Goal: Browse casually: Explore the website without a specific task or goal

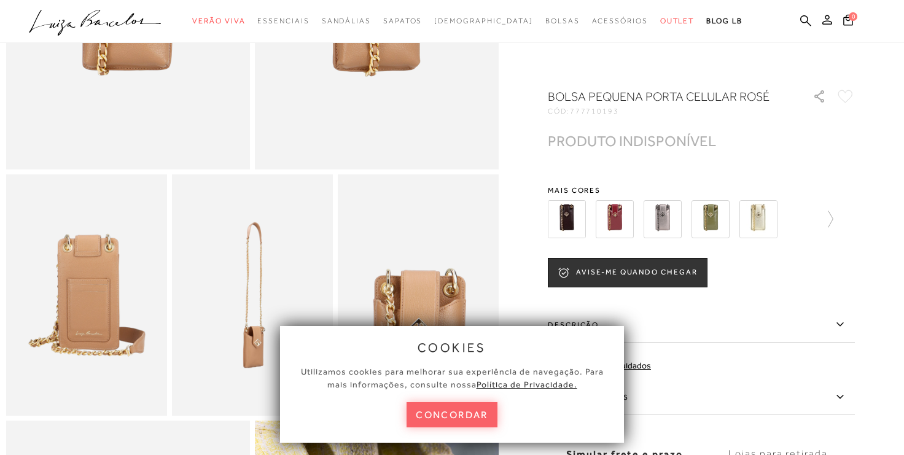
scroll to position [341, 0]
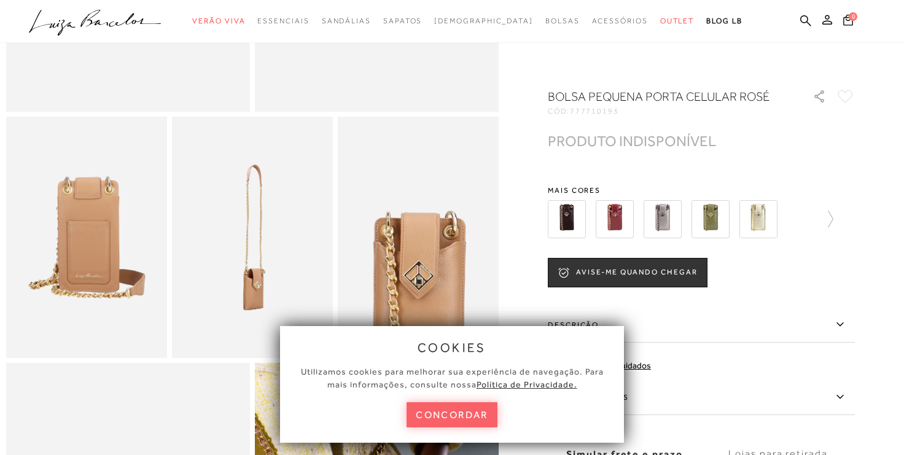
click at [613, 223] on img at bounding box center [615, 219] width 38 height 38
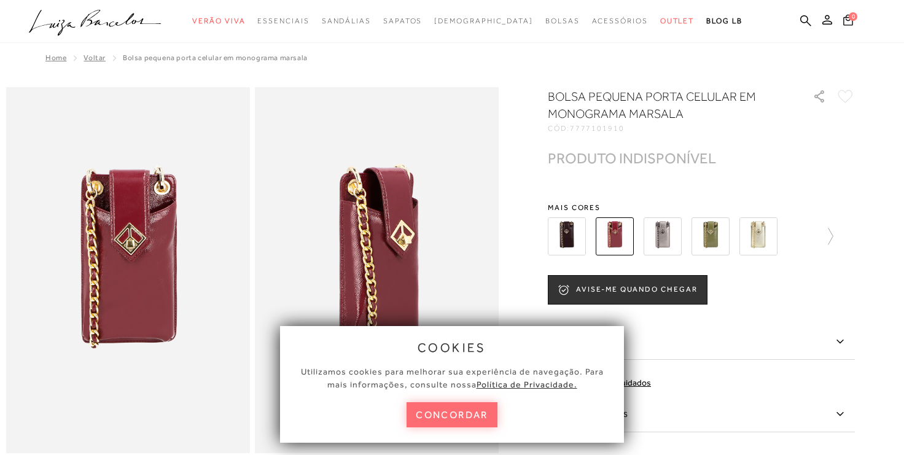
click at [461, 416] on button "concordar" at bounding box center [452, 414] width 91 height 25
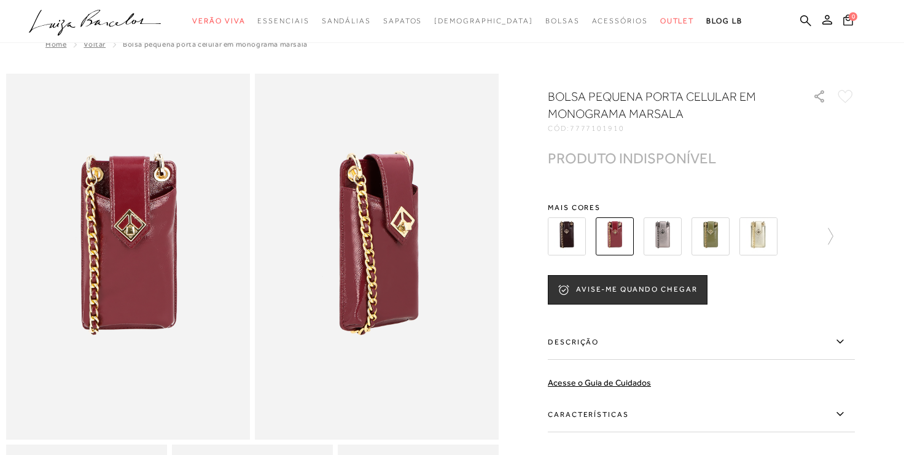
scroll to position [5, 0]
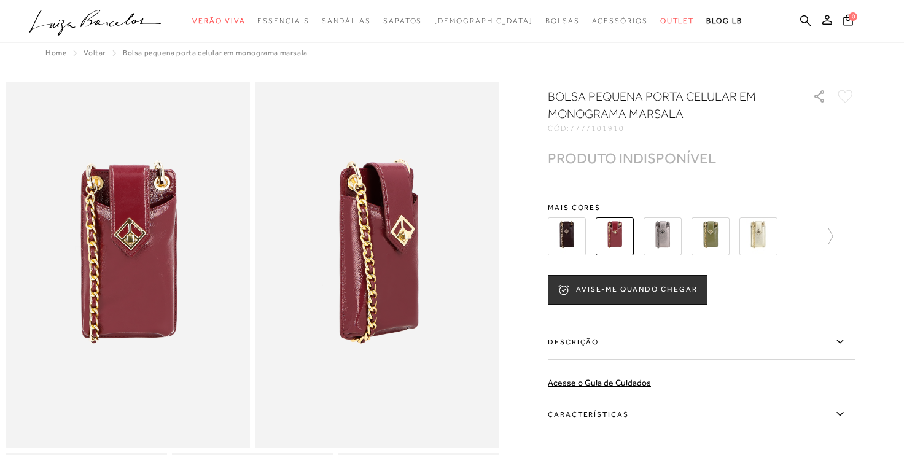
click at [763, 236] on img at bounding box center [758, 236] width 38 height 38
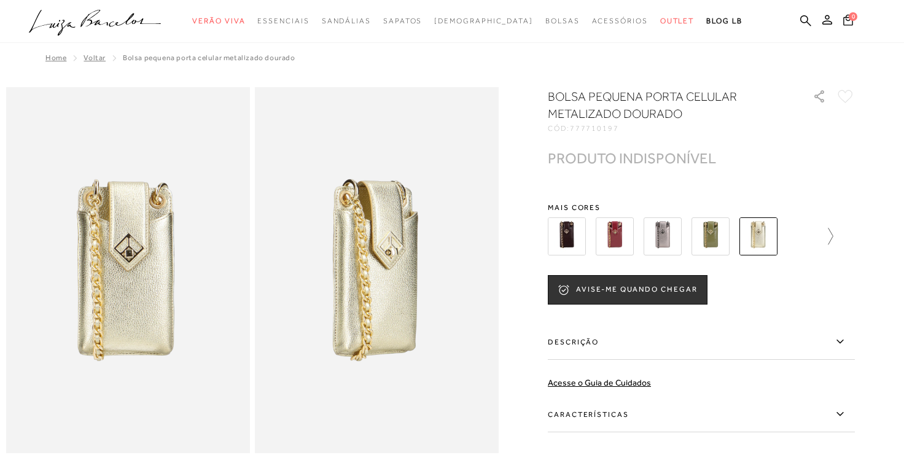
click at [826, 235] on icon at bounding box center [824, 236] width 17 height 17
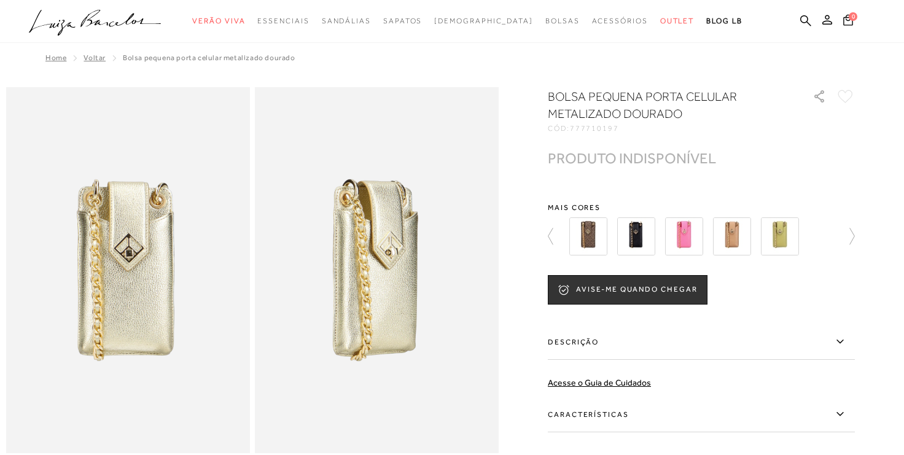
click at [691, 230] on img at bounding box center [684, 236] width 38 height 38
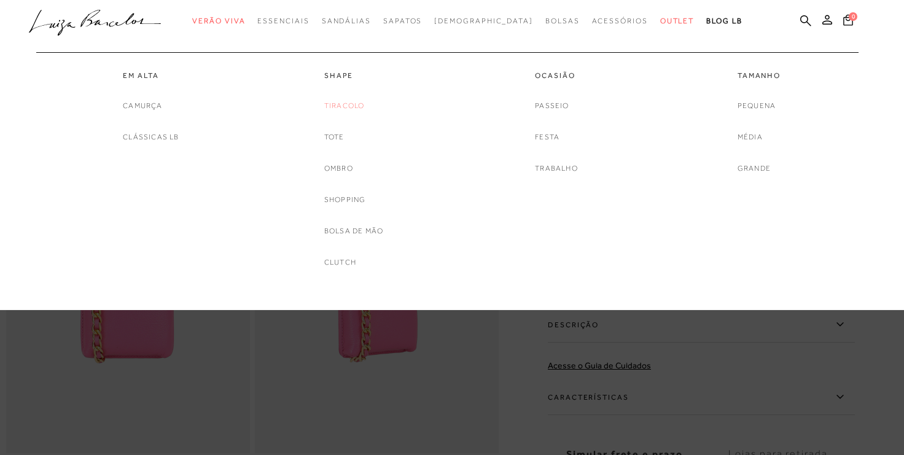
click at [350, 99] on link "Tiracolo" at bounding box center [344, 105] width 41 height 13
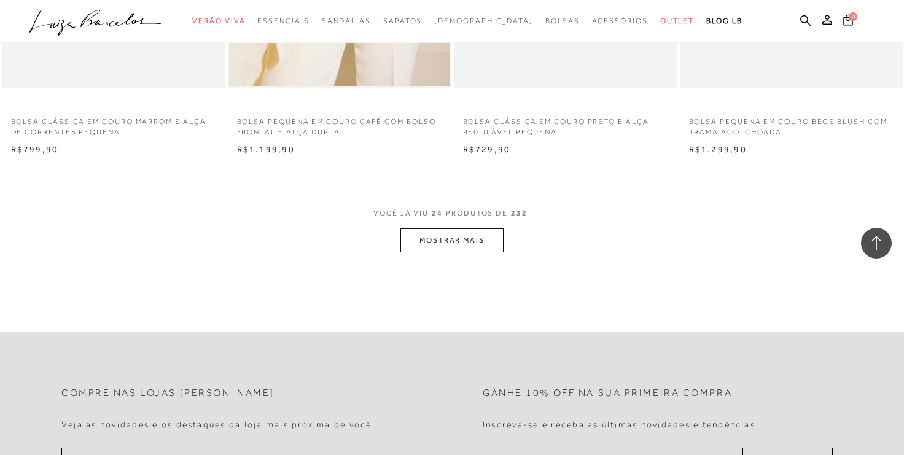
scroll to position [2405, 0]
click at [490, 243] on button "MOSTRAR MAIS" at bounding box center [451, 239] width 103 height 24
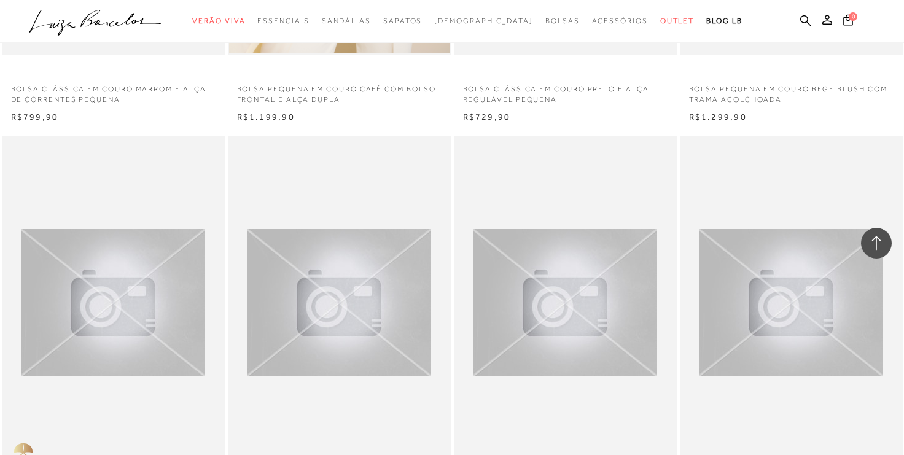
scroll to position [2479, 0]
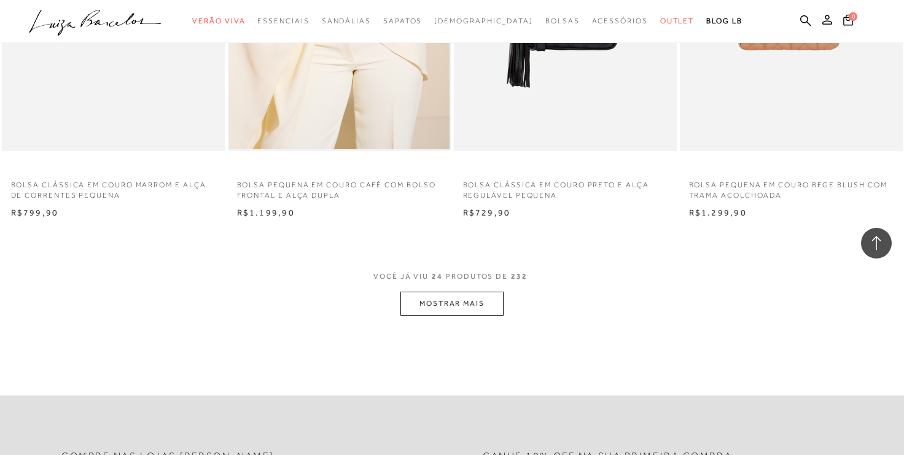
scroll to position [2602, 0]
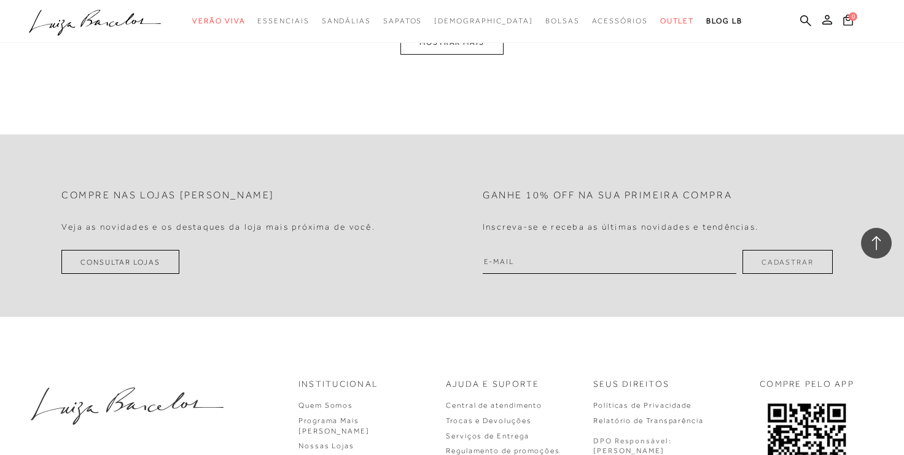
click at [485, 49] on button "MOSTRAR MAIS" at bounding box center [451, 43] width 103 height 24
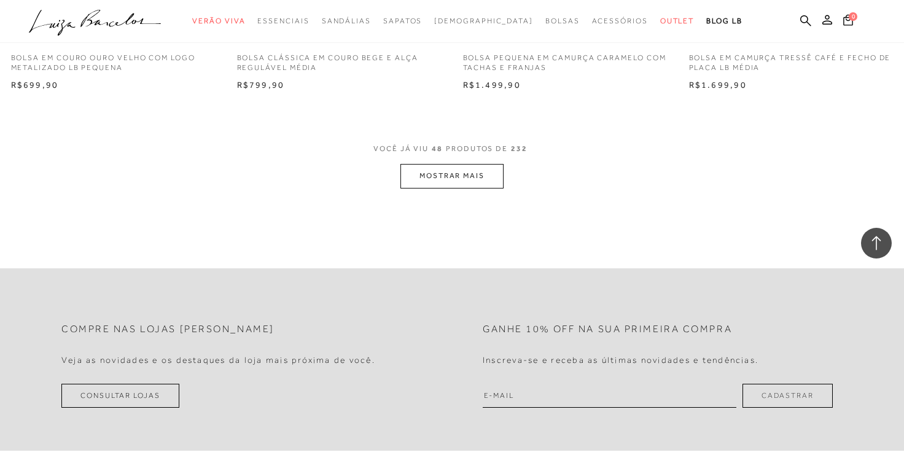
scroll to position [4931, 0]
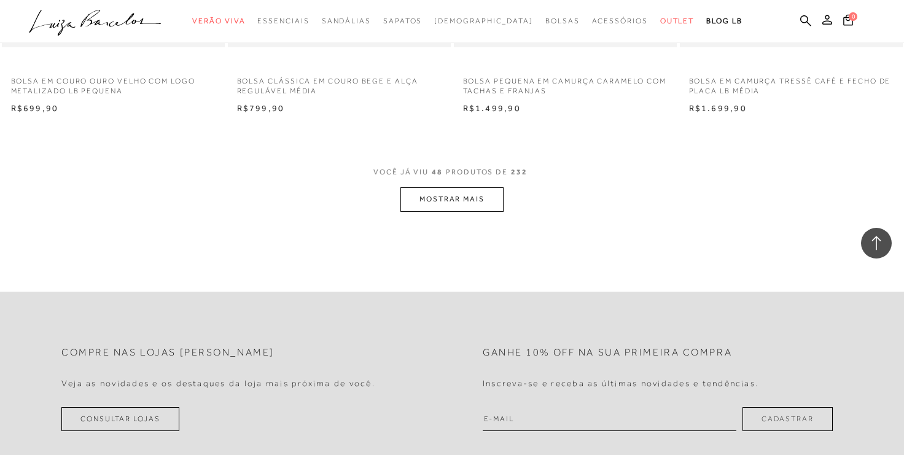
click at [471, 209] on button "MOSTRAR MAIS" at bounding box center [451, 199] width 103 height 24
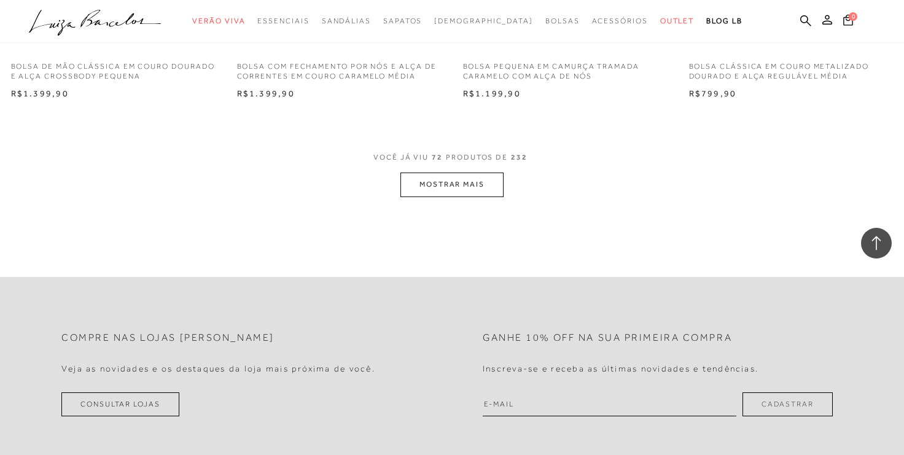
scroll to position [7436, 0]
click at [474, 189] on button "MOSTRAR MAIS" at bounding box center [451, 181] width 103 height 24
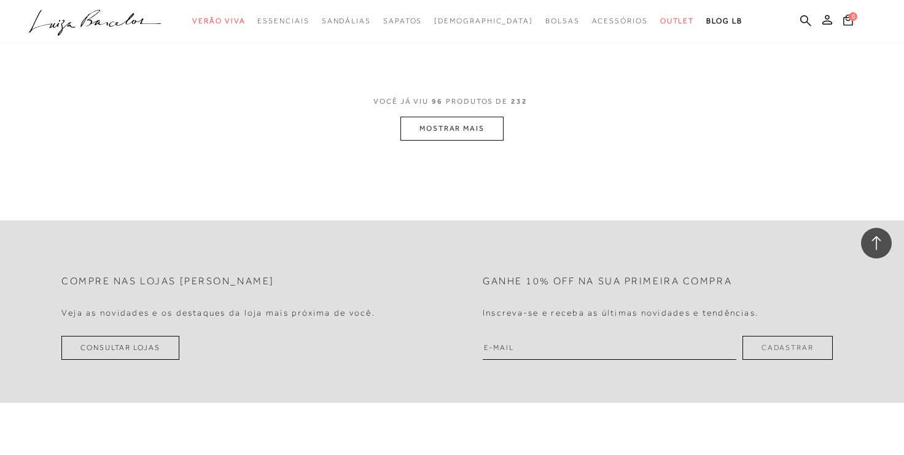
scroll to position [9998, 0]
click at [448, 125] on button "MOSTRAR MAIS" at bounding box center [451, 126] width 103 height 24
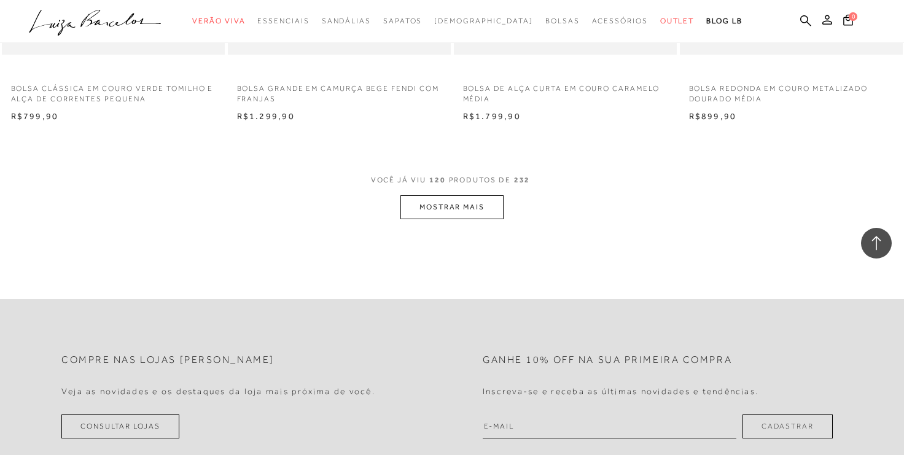
scroll to position [12427, 0]
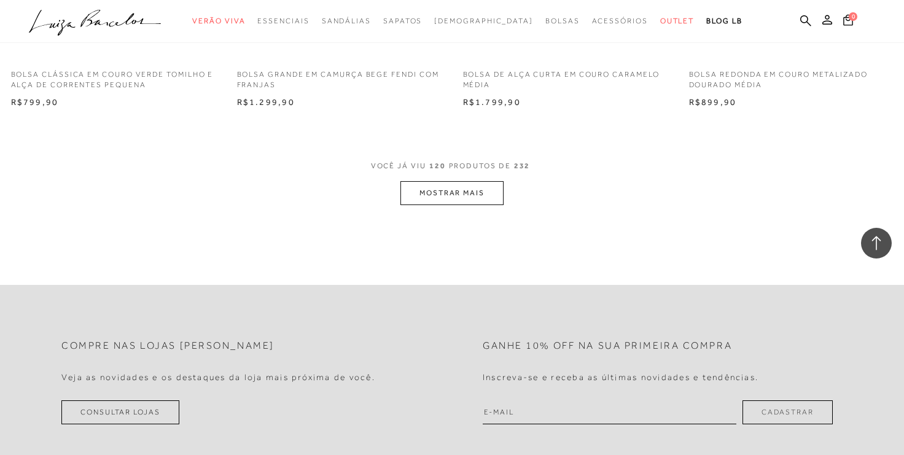
click at [477, 187] on button "MOSTRAR MAIS" at bounding box center [451, 193] width 103 height 24
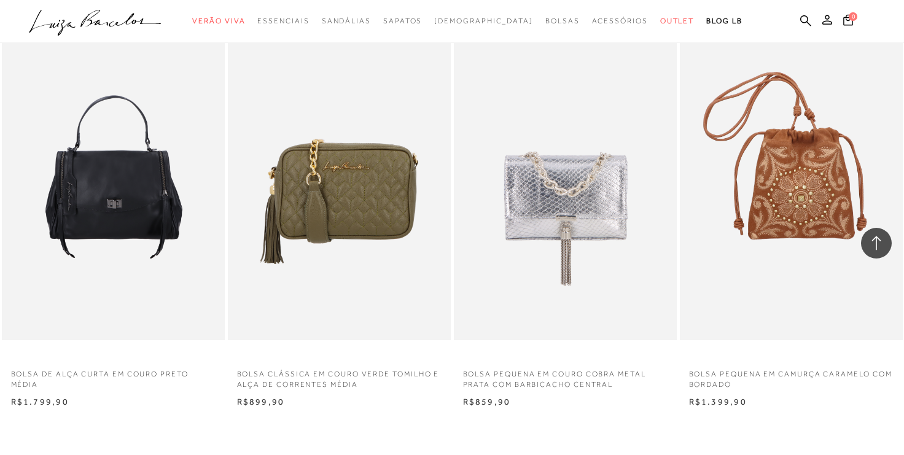
scroll to position [14684, 0]
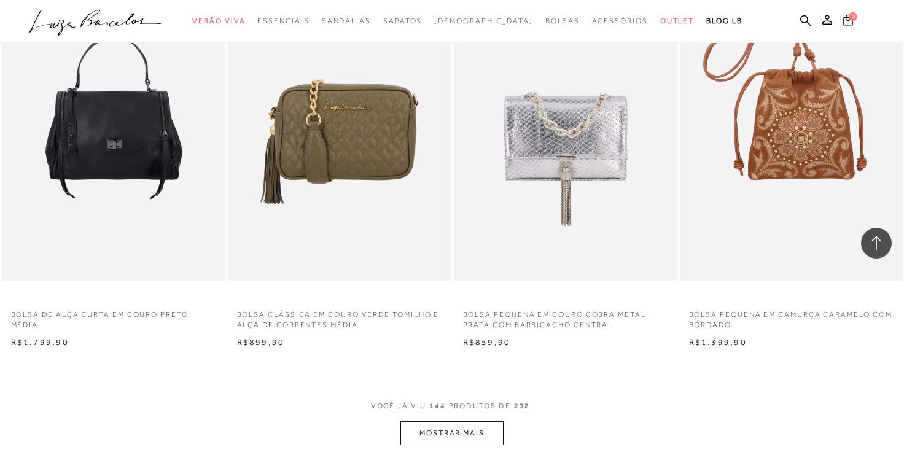
click at [459, 437] on button "MOSTRAR MAIS" at bounding box center [451, 433] width 103 height 24
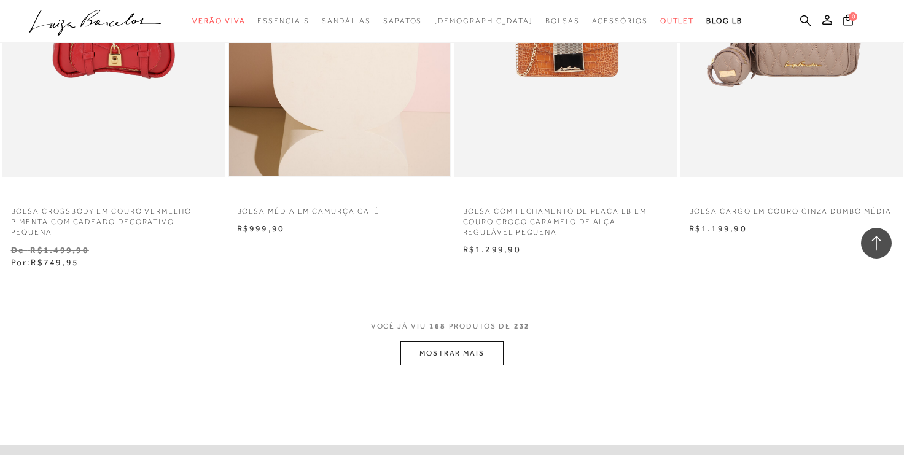
scroll to position [17285, 0]
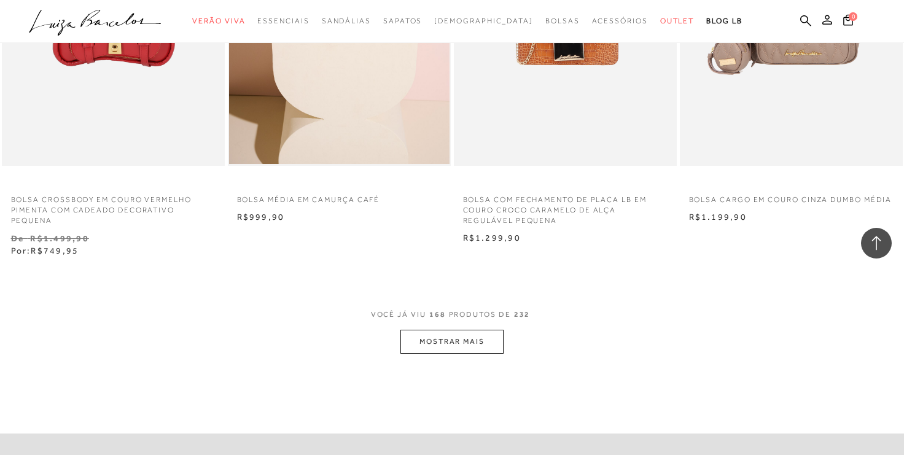
click at [473, 347] on button "MOSTRAR MAIS" at bounding box center [451, 342] width 103 height 24
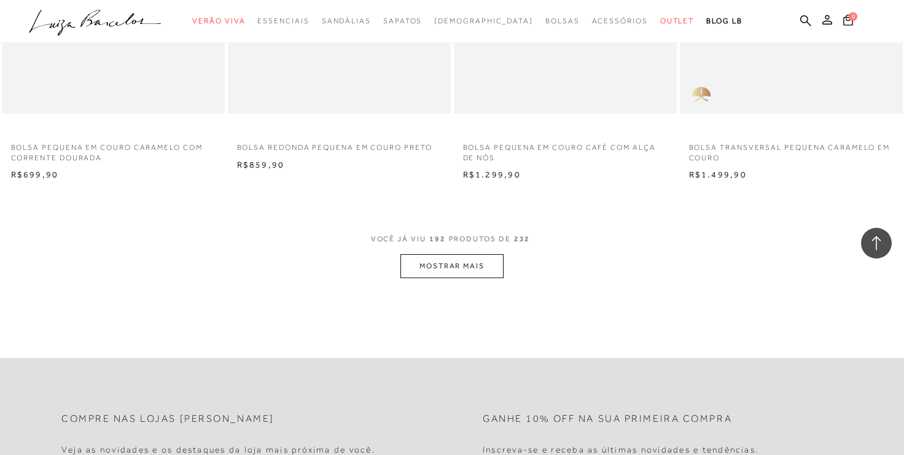
scroll to position [19895, 0]
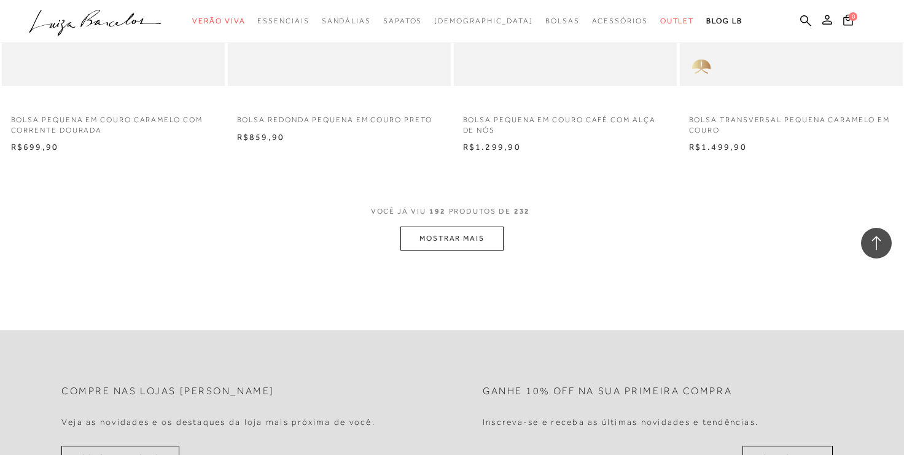
click at [452, 237] on button "MOSTRAR MAIS" at bounding box center [451, 239] width 103 height 24
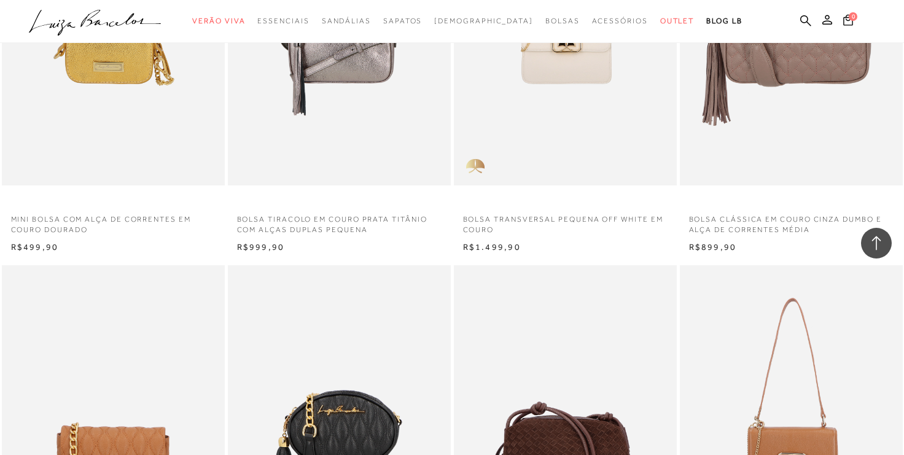
scroll to position [19358, 0]
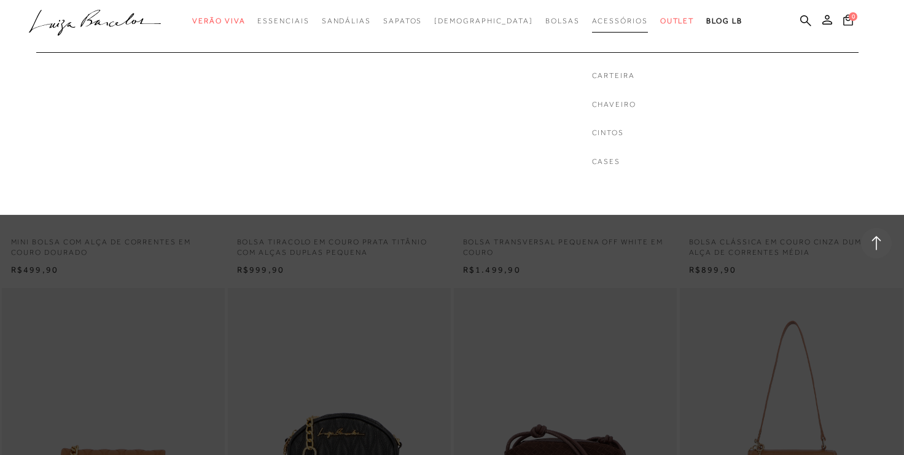
click at [598, 15] on link "Acessórios" at bounding box center [620, 21] width 56 height 23
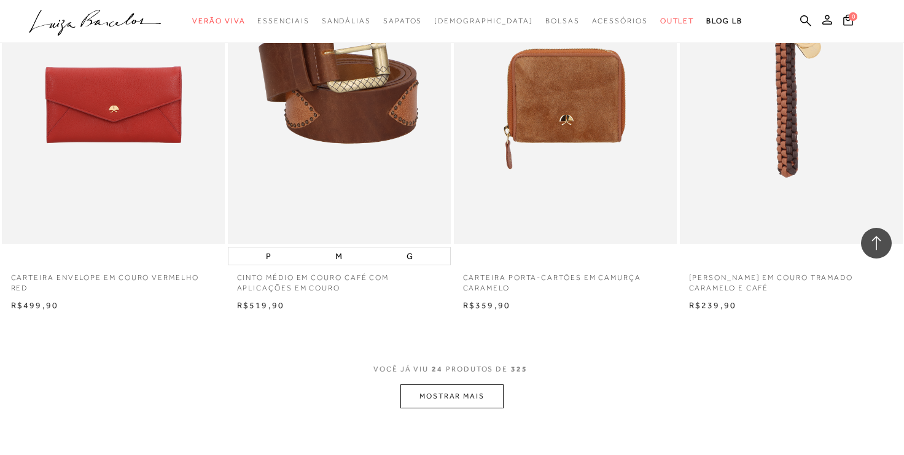
scroll to position [2338, 0]
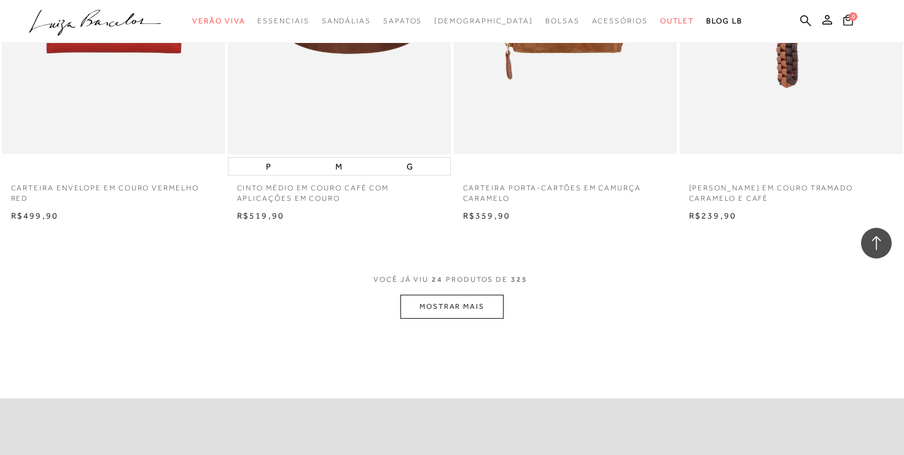
click at [470, 303] on button "MOSTRAR MAIS" at bounding box center [451, 307] width 103 height 24
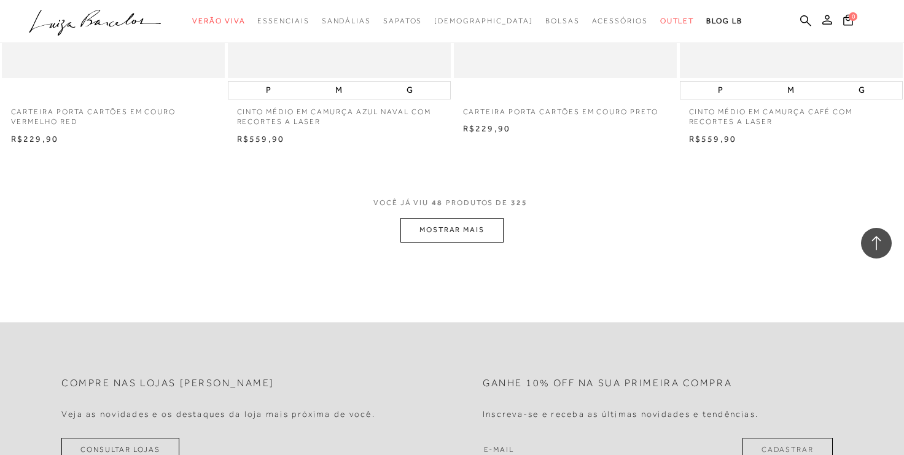
scroll to position [4897, 0]
click at [499, 233] on button "MOSTRAR MAIS" at bounding box center [451, 233] width 103 height 24
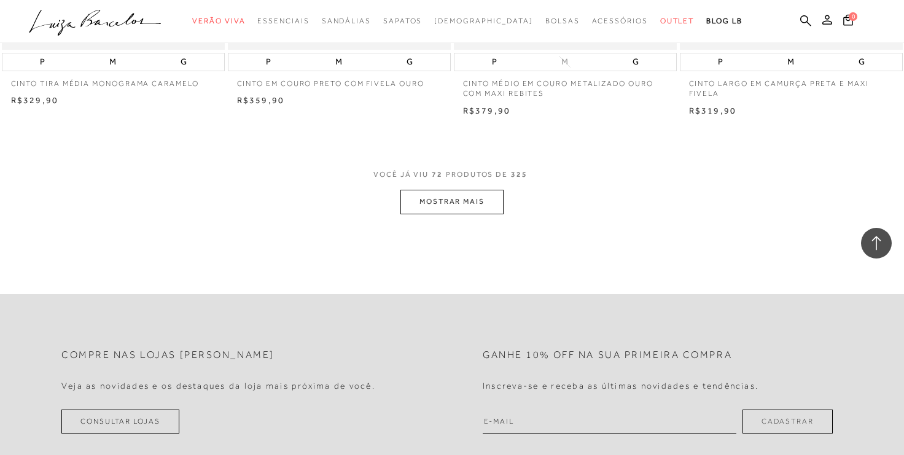
scroll to position [7400, 0]
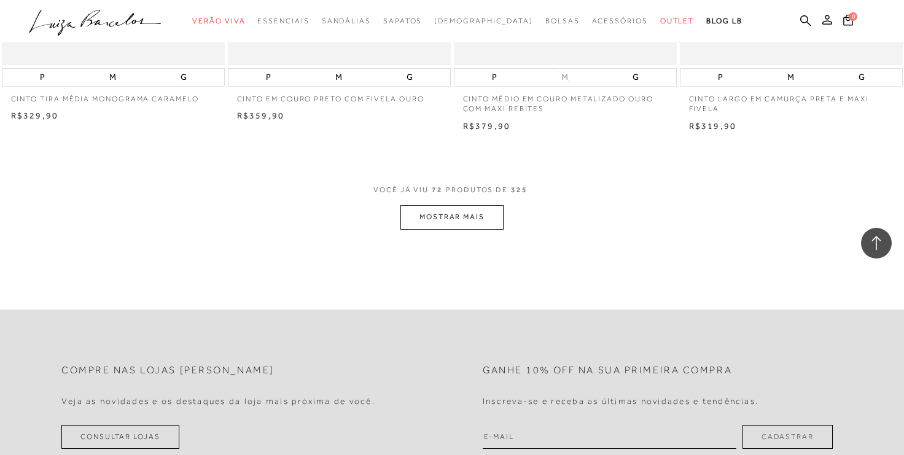
click at [459, 212] on button "MOSTRAR MAIS" at bounding box center [451, 217] width 103 height 24
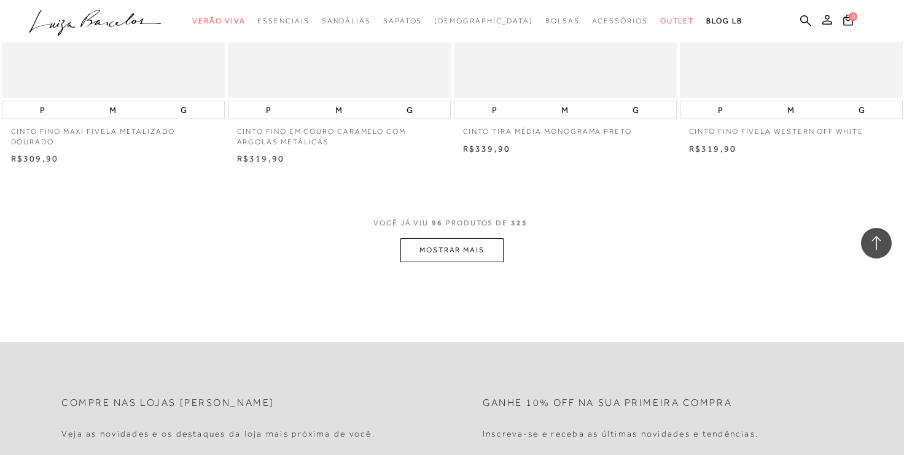
scroll to position [9901, 0]
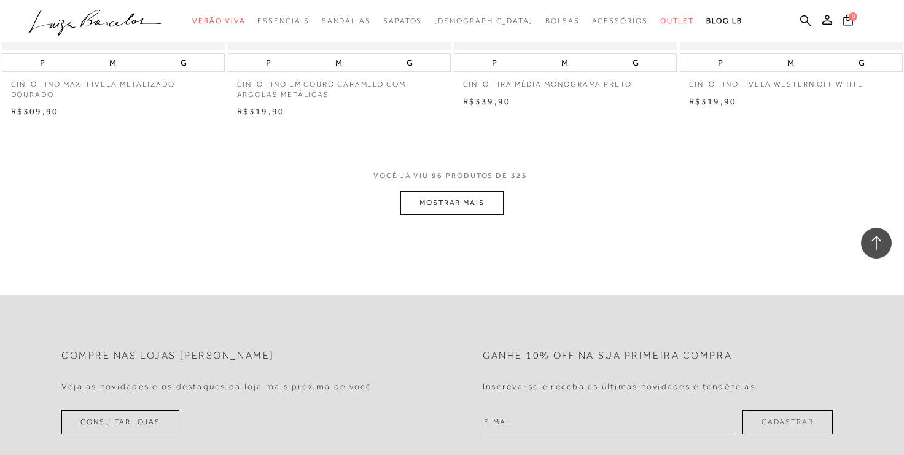
click at [438, 204] on button "MOSTRAR MAIS" at bounding box center [451, 203] width 103 height 24
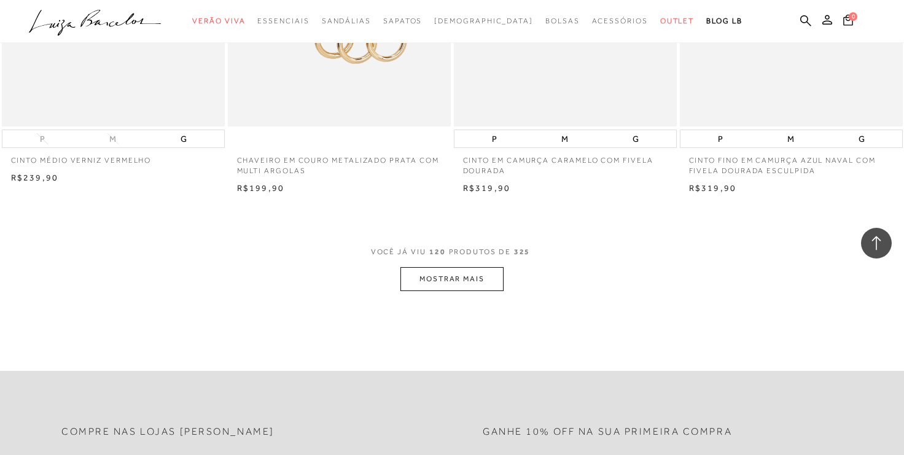
scroll to position [12331, 0]
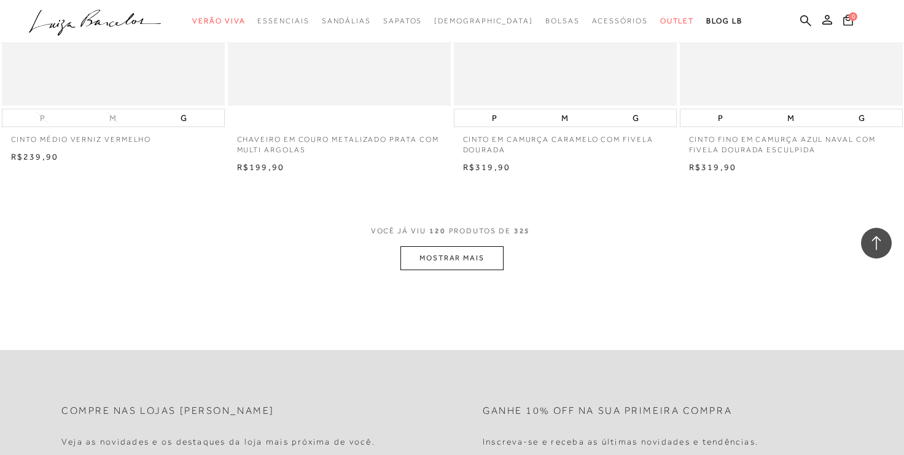
click at [454, 267] on button "MOSTRAR MAIS" at bounding box center [451, 258] width 103 height 24
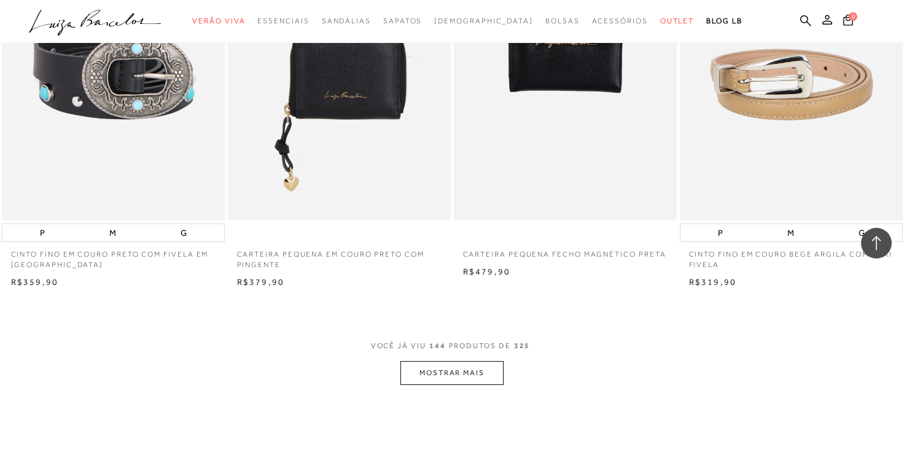
scroll to position [14718, 0]
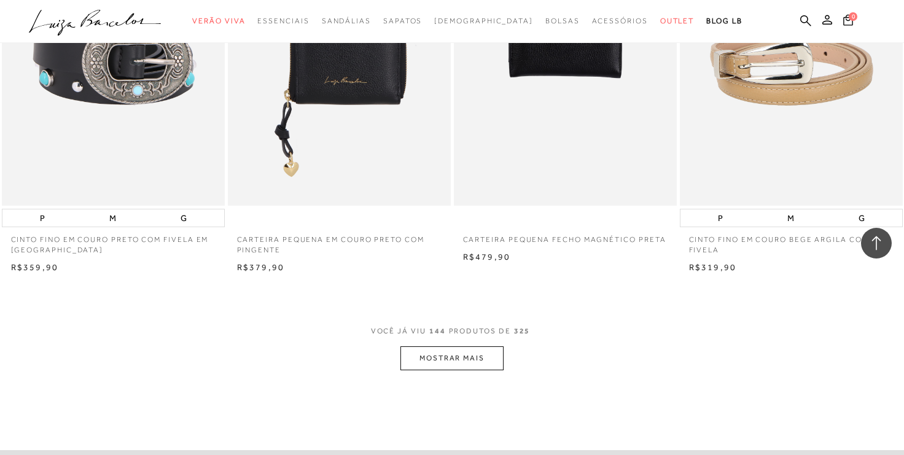
click at [456, 356] on button "MOSTRAR MAIS" at bounding box center [451, 358] width 103 height 24
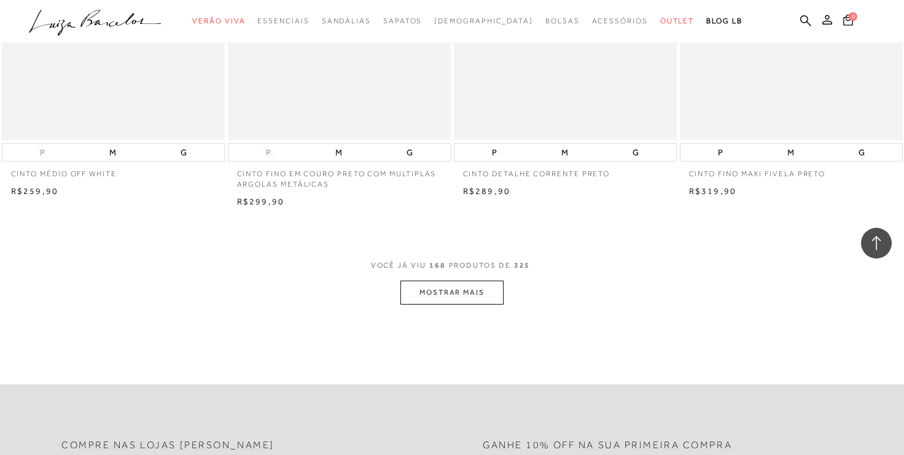
scroll to position [17308, 0]
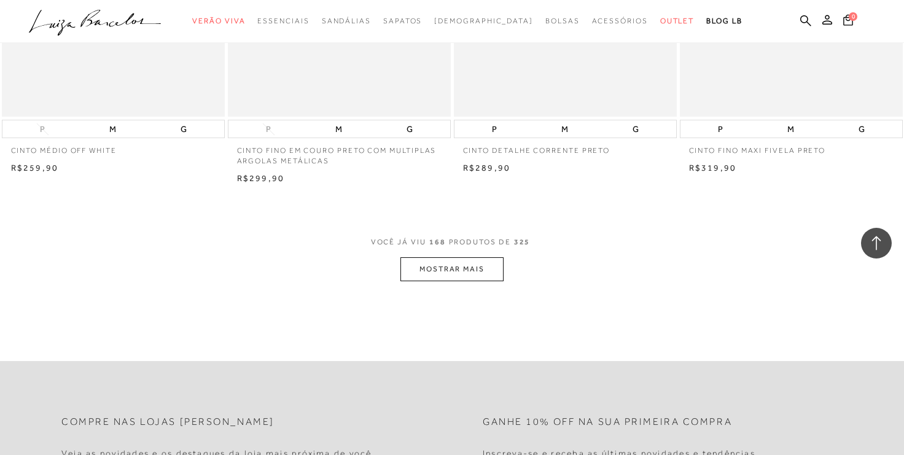
click at [455, 271] on button "MOSTRAR MAIS" at bounding box center [451, 269] width 103 height 24
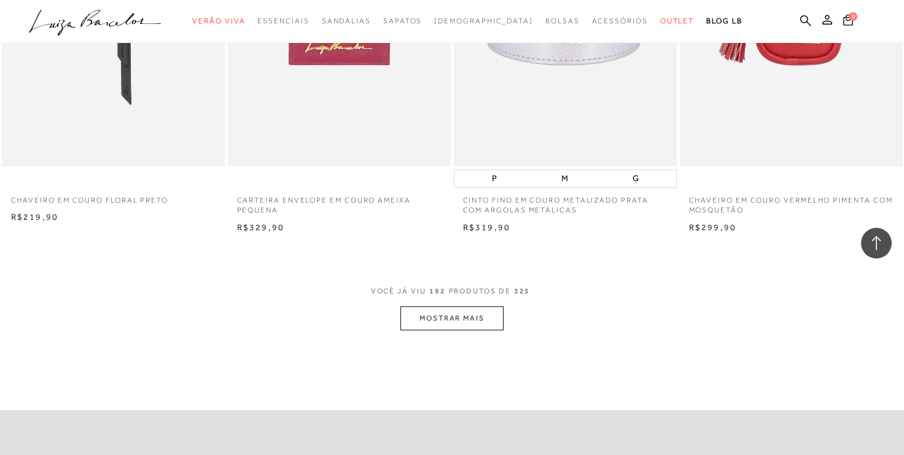
scroll to position [19748, 0]
click at [448, 312] on button "MOSTRAR MAIS" at bounding box center [451, 316] width 103 height 24
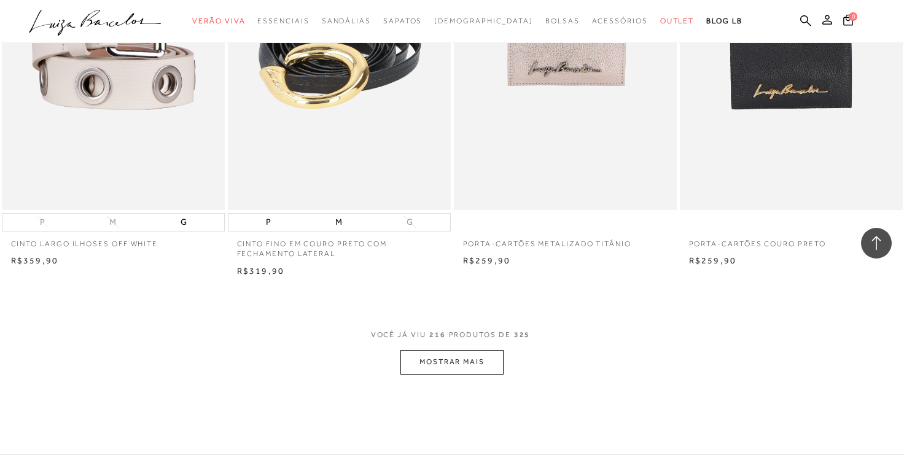
scroll to position [22194, 0]
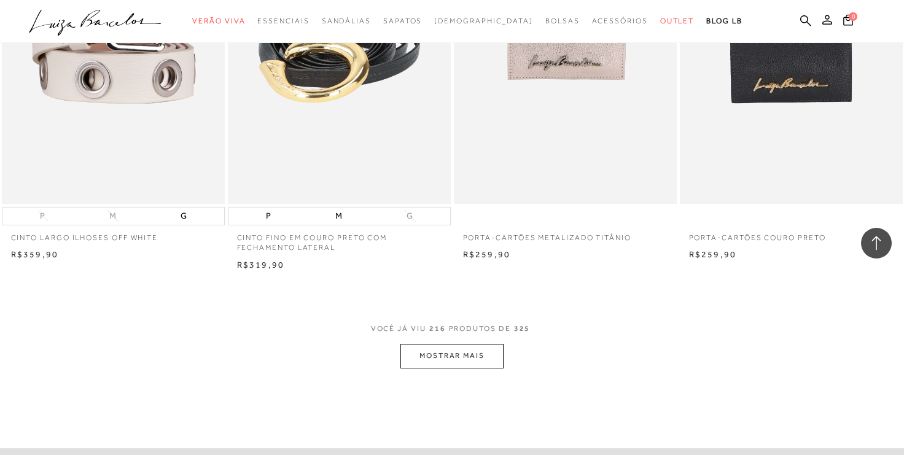
click at [453, 350] on button "MOSTRAR MAIS" at bounding box center [451, 356] width 103 height 24
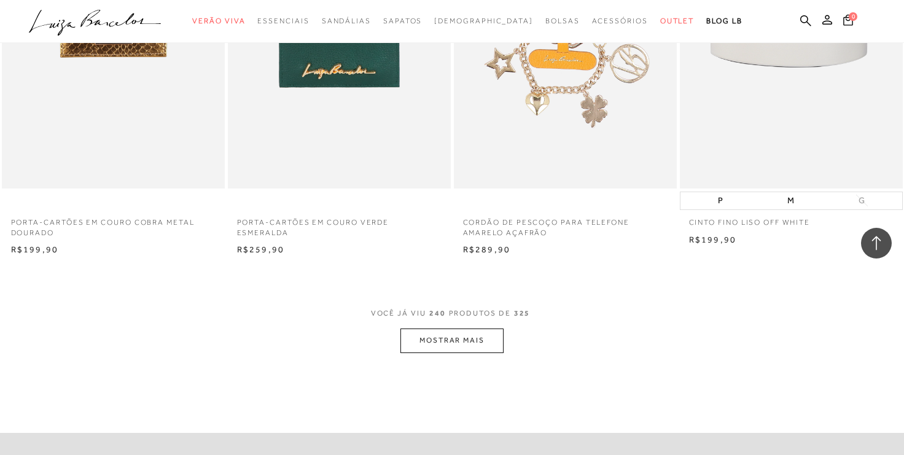
scroll to position [24703, 0]
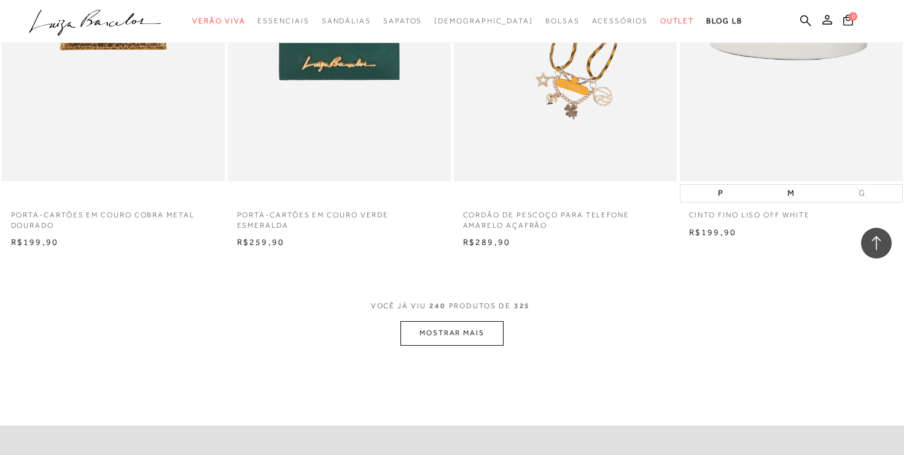
click at [467, 336] on button "MOSTRAR MAIS" at bounding box center [451, 333] width 103 height 24
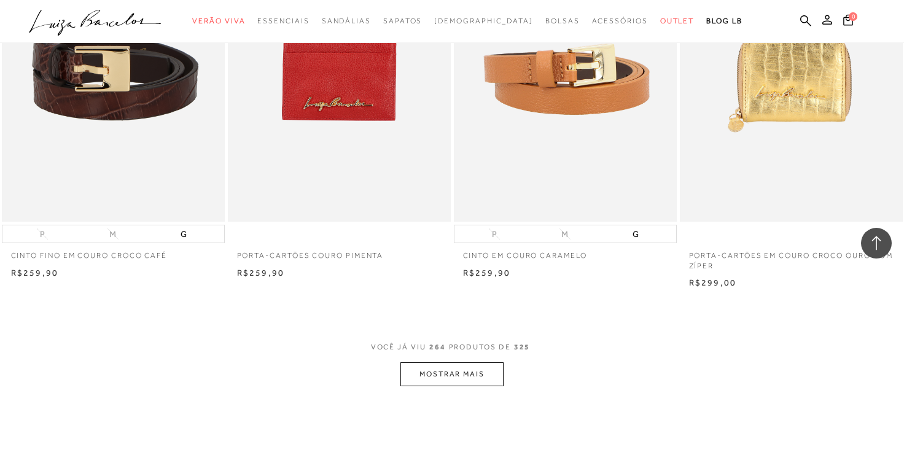
scroll to position [27153, 0]
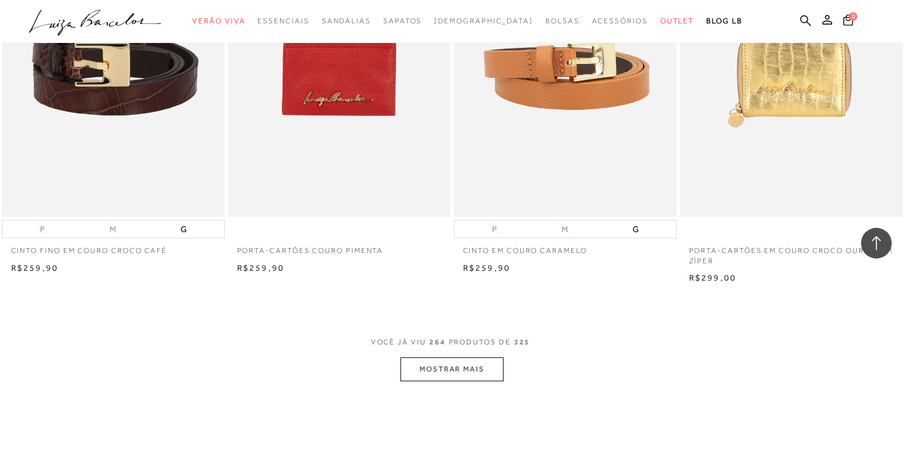
click at [466, 368] on button "MOSTRAR MAIS" at bounding box center [451, 369] width 103 height 24
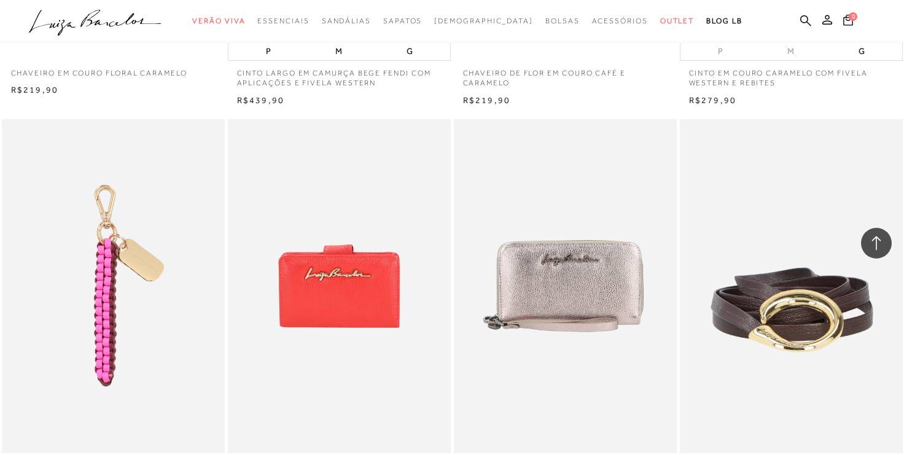
scroll to position [26282, 0]
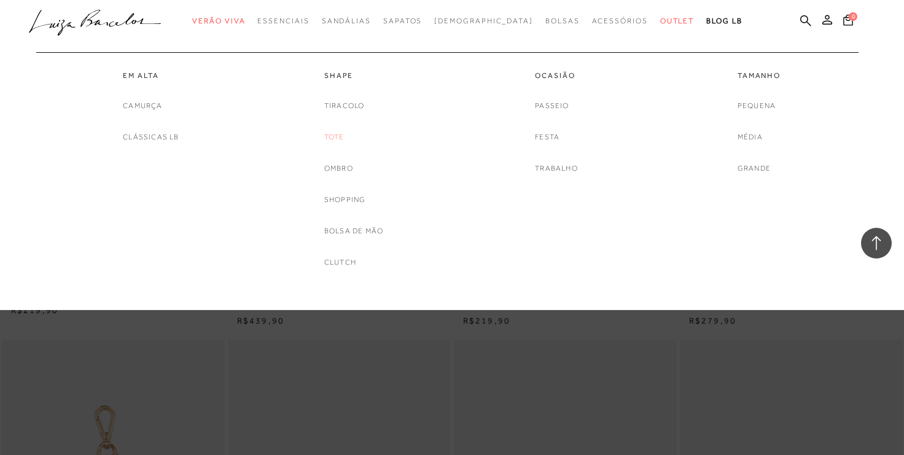
click at [332, 141] on link "Tote" at bounding box center [334, 137] width 20 height 13
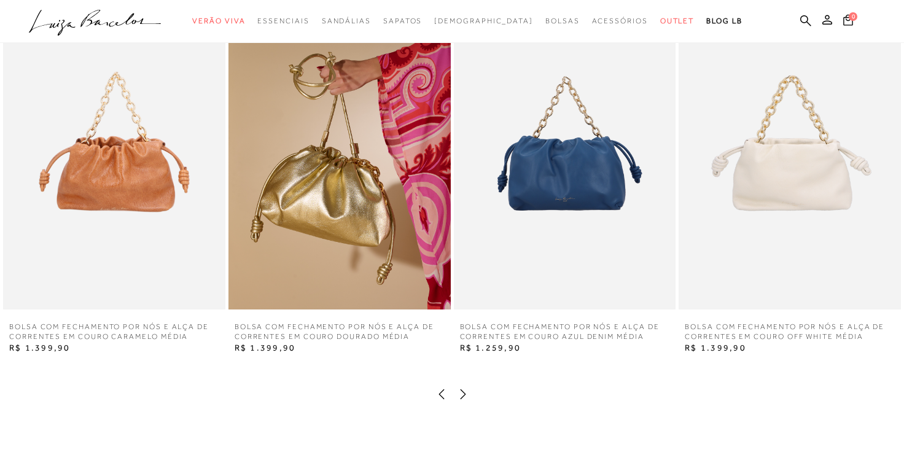
scroll to position [1295, 0]
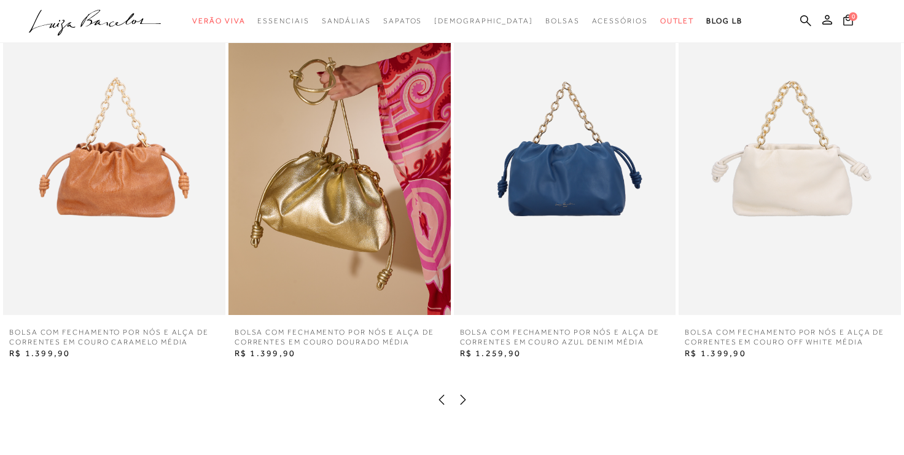
click at [459, 404] on icon at bounding box center [463, 400] width 12 height 12
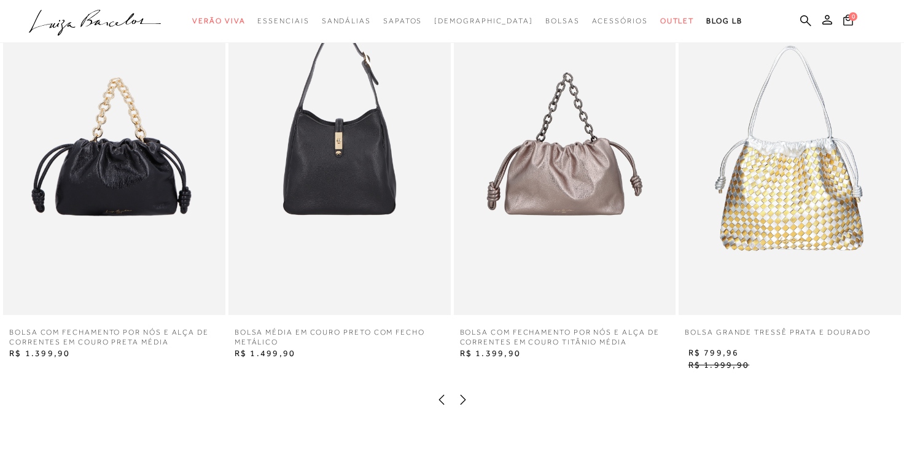
click at [441, 403] on icon at bounding box center [441, 400] width 12 height 12
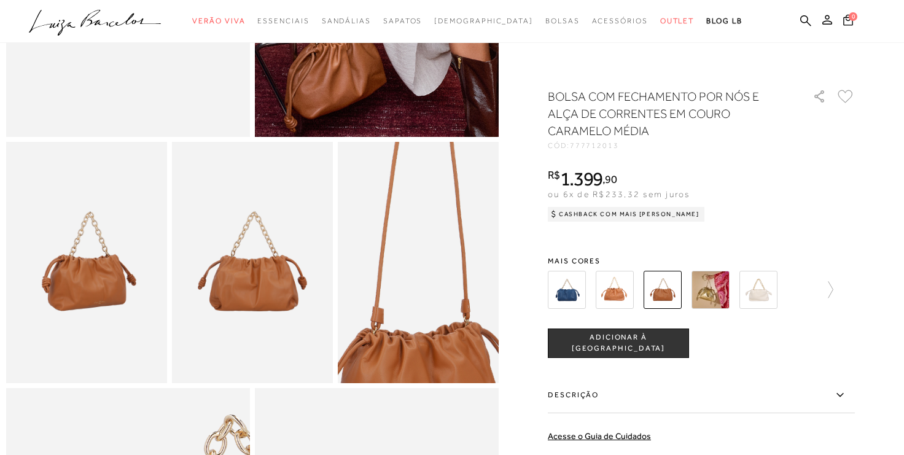
scroll to position [297, 0]
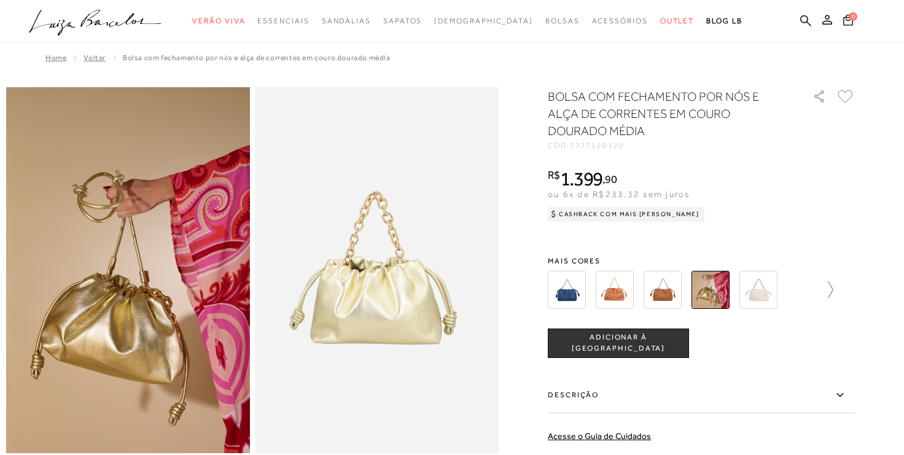
click at [833, 290] on icon at bounding box center [824, 289] width 17 height 17
click at [553, 290] on icon at bounding box center [556, 289] width 17 height 17
click at [610, 298] on img at bounding box center [615, 290] width 38 height 38
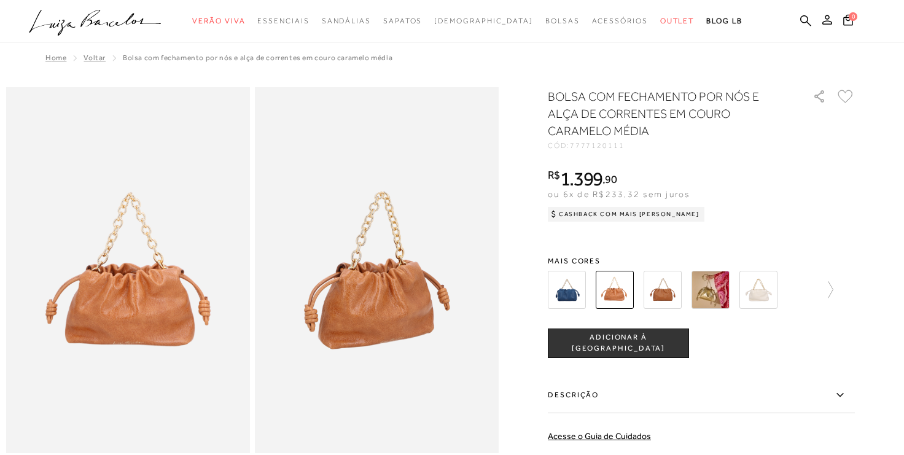
click at [626, 295] on img at bounding box center [615, 290] width 38 height 38
click at [657, 297] on img at bounding box center [663, 290] width 38 height 38
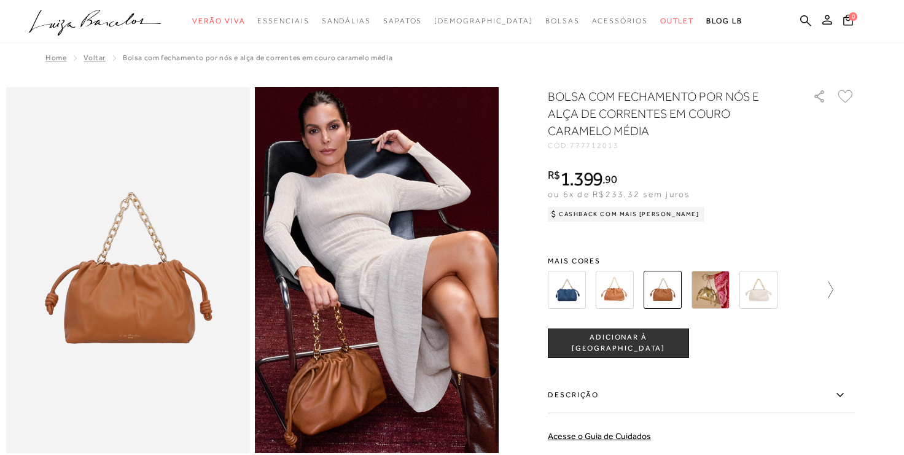
click at [832, 287] on icon at bounding box center [824, 289] width 17 height 17
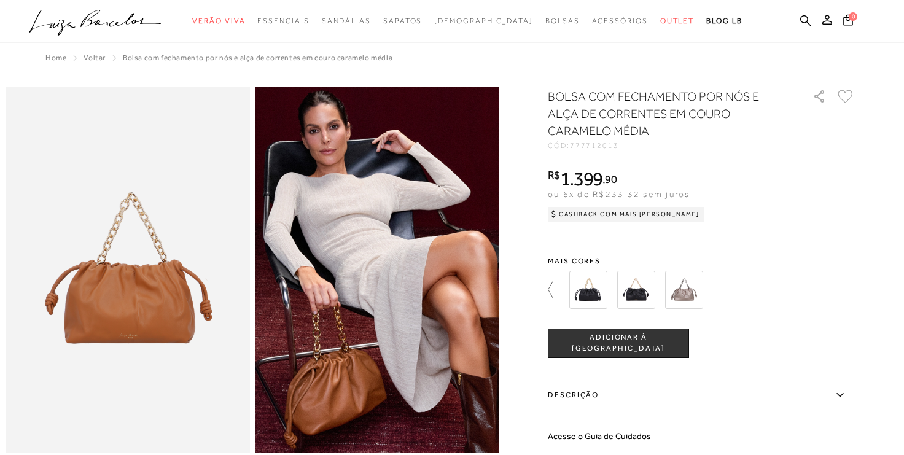
click at [555, 291] on icon at bounding box center [556, 289] width 17 height 17
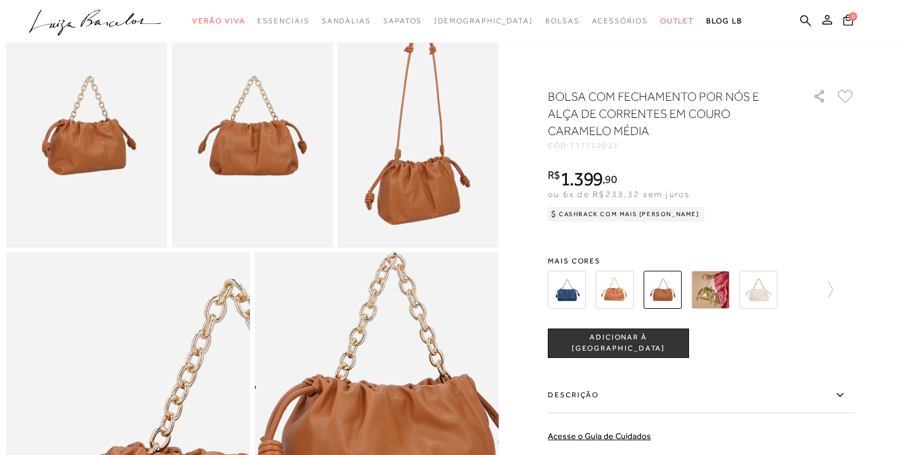
scroll to position [380, 0]
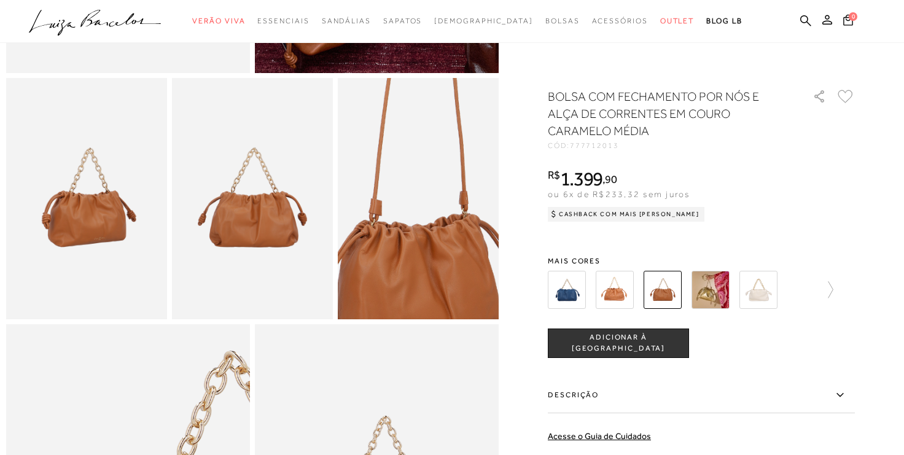
click at [420, 243] on img at bounding box center [416, 154] width 322 height 483
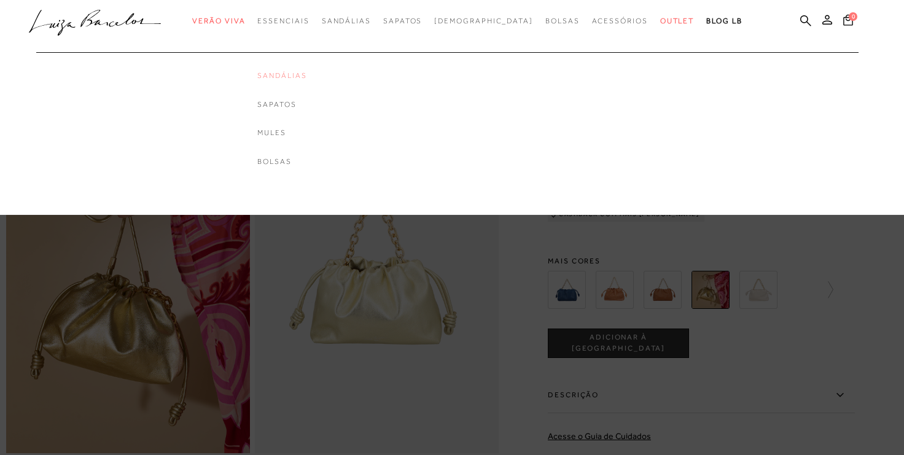
click at [306, 77] on link "Sandálias" at bounding box center [281, 76] width 49 height 10
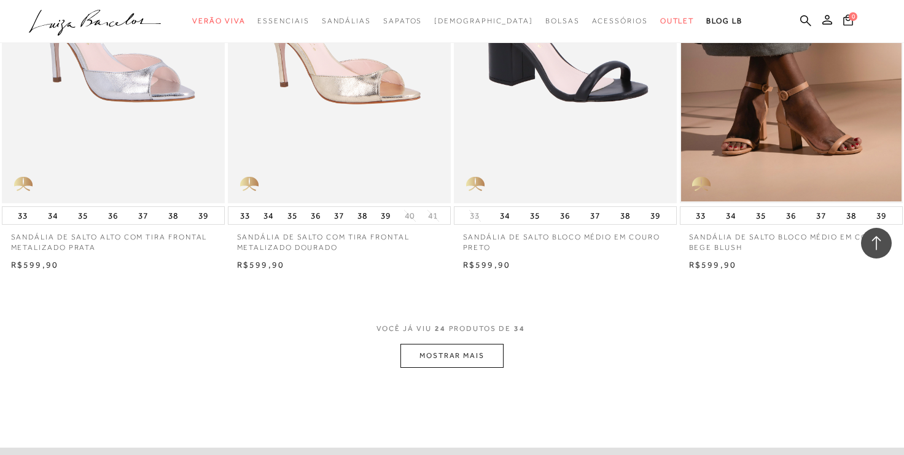
scroll to position [2294, 0]
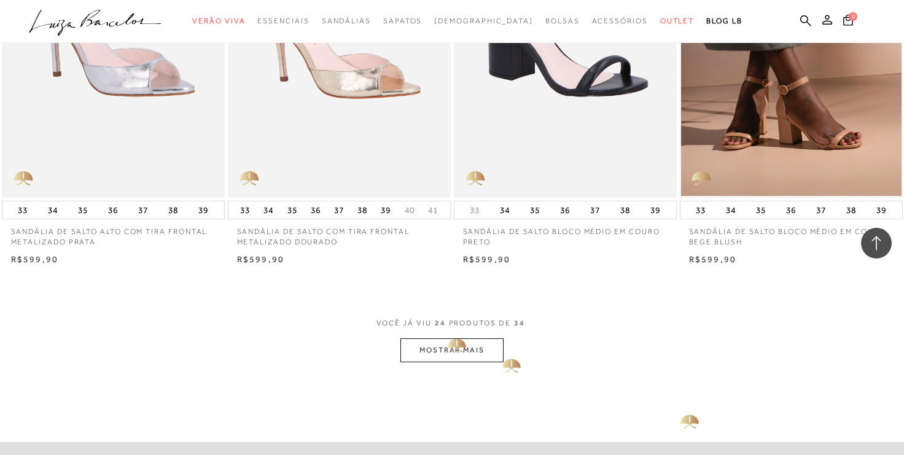
click at [445, 344] on button "MOSTRAR MAIS" at bounding box center [451, 350] width 103 height 24
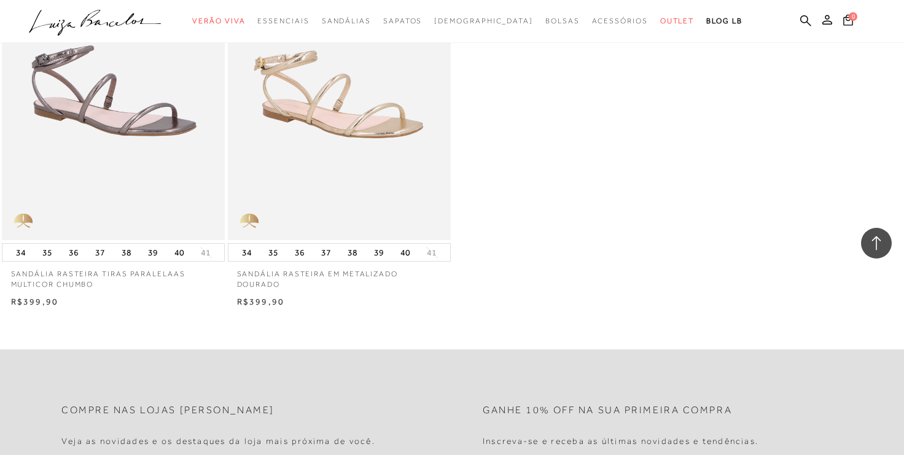
scroll to position [3503, 0]
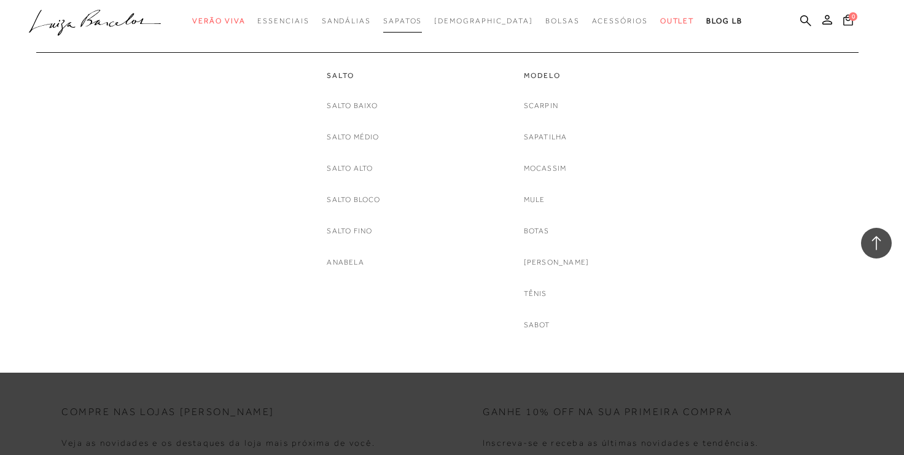
click at [419, 28] on link "Sapatos" at bounding box center [402, 21] width 39 height 23
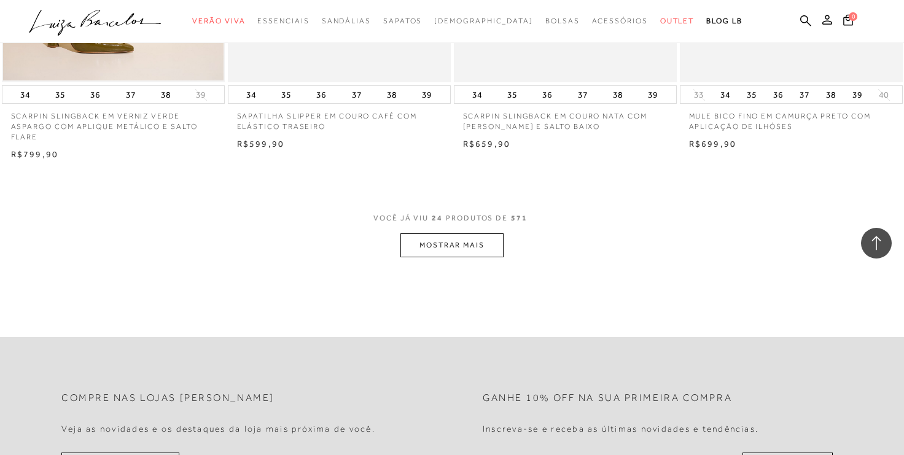
scroll to position [2283, 0]
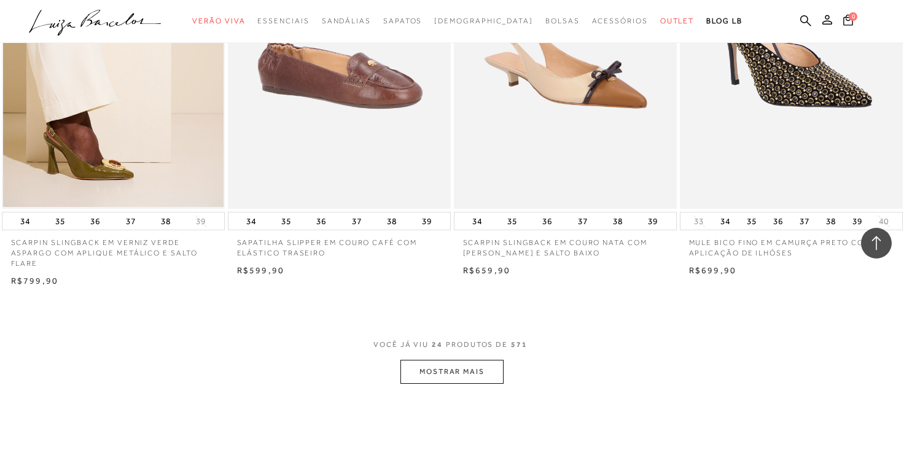
click at [426, 381] on button "MOSTRAR MAIS" at bounding box center [451, 372] width 103 height 24
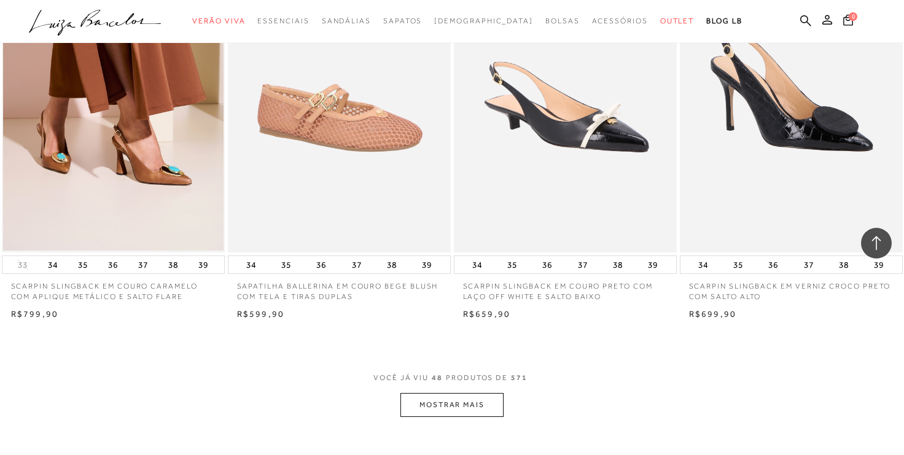
scroll to position [4744, 0]
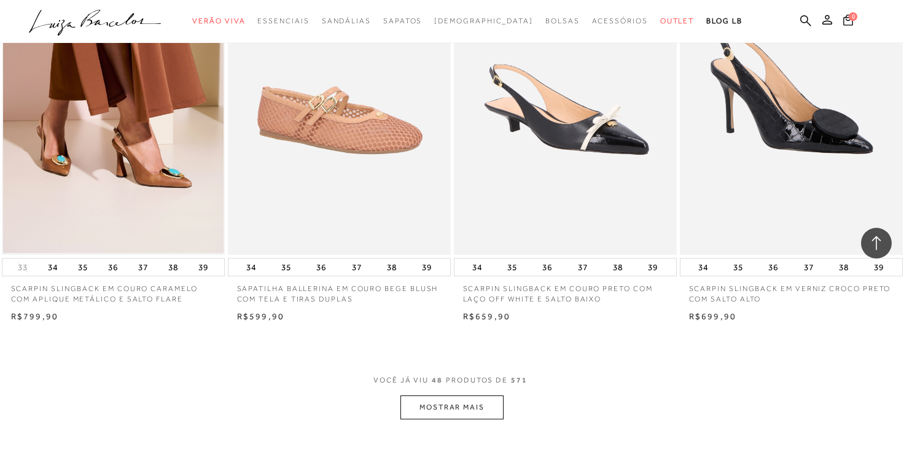
click at [451, 400] on button "MOSTRAR MAIS" at bounding box center [451, 408] width 103 height 24
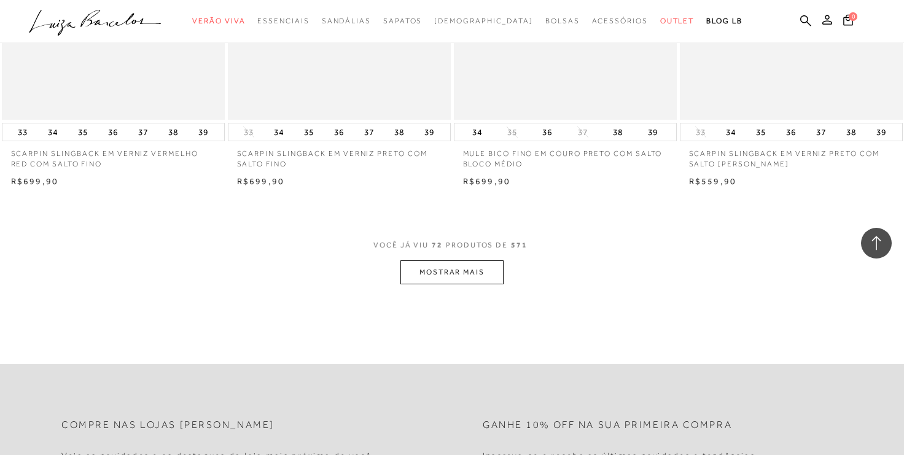
scroll to position [7381, 0]
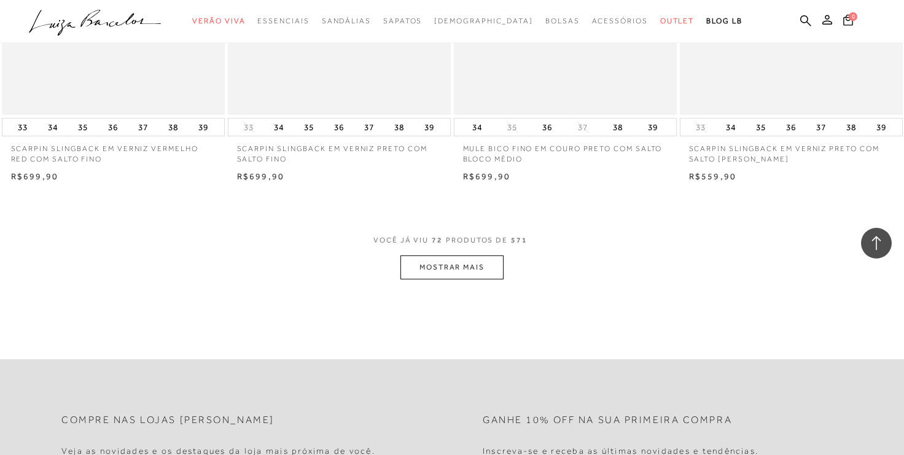
click at [485, 258] on button "MOSTRAR MAIS" at bounding box center [451, 267] width 103 height 24
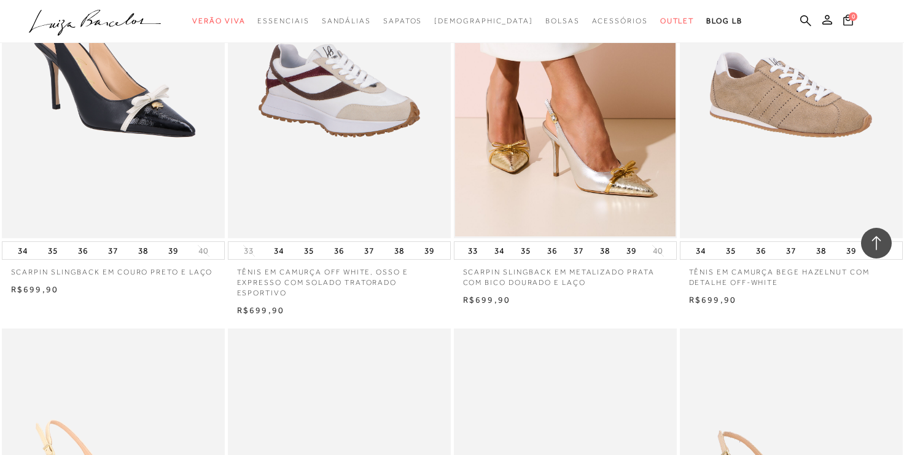
scroll to position [3398, 0]
